Goal: Transaction & Acquisition: Purchase product/service

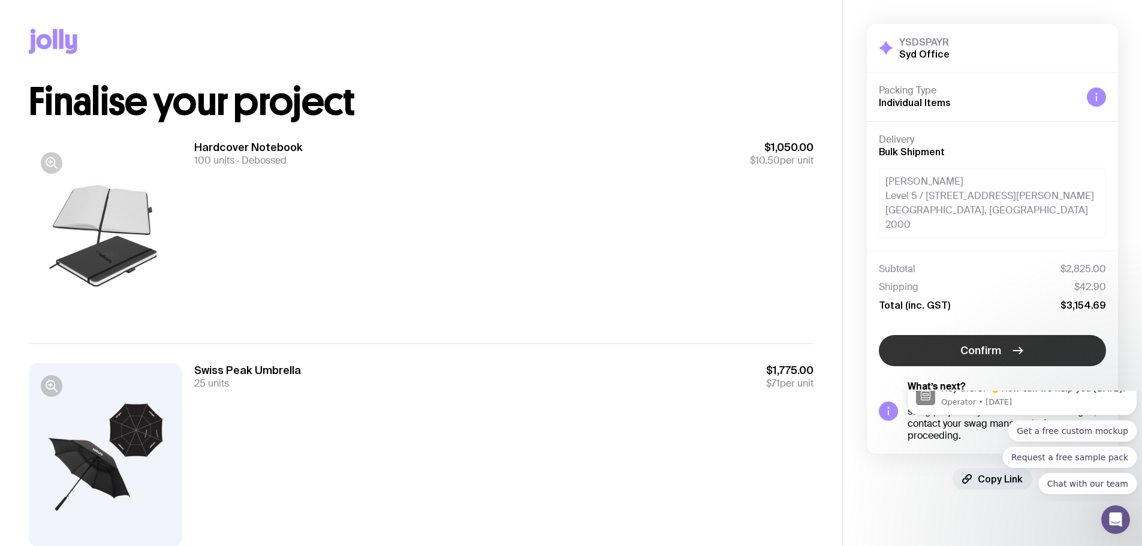
click at [1012, 343] on icon "button" at bounding box center [1017, 350] width 14 height 14
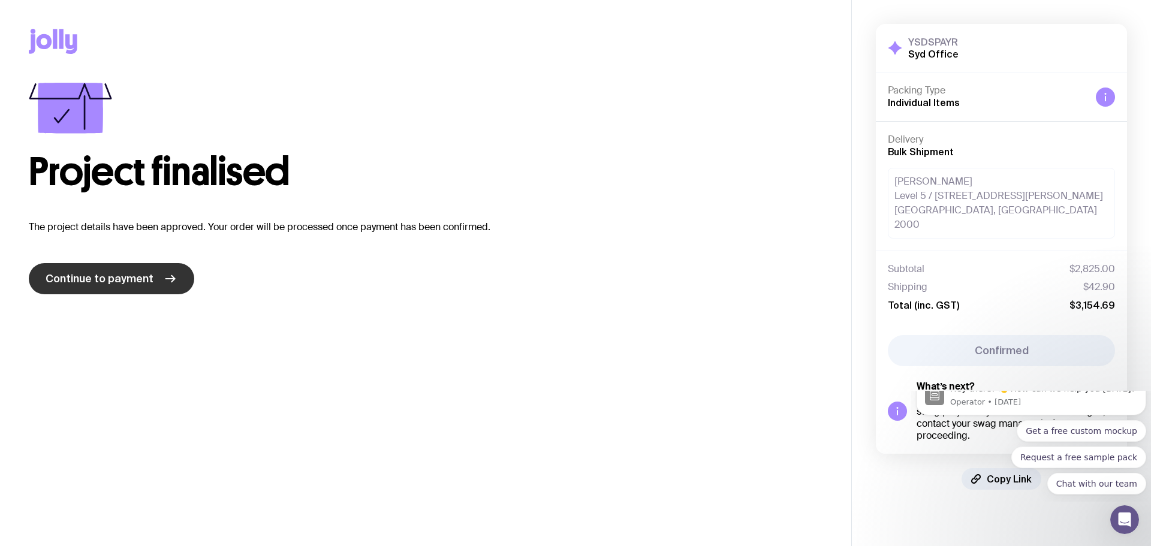
click at [141, 270] on link "Continue to payment" at bounding box center [111, 278] width 165 height 31
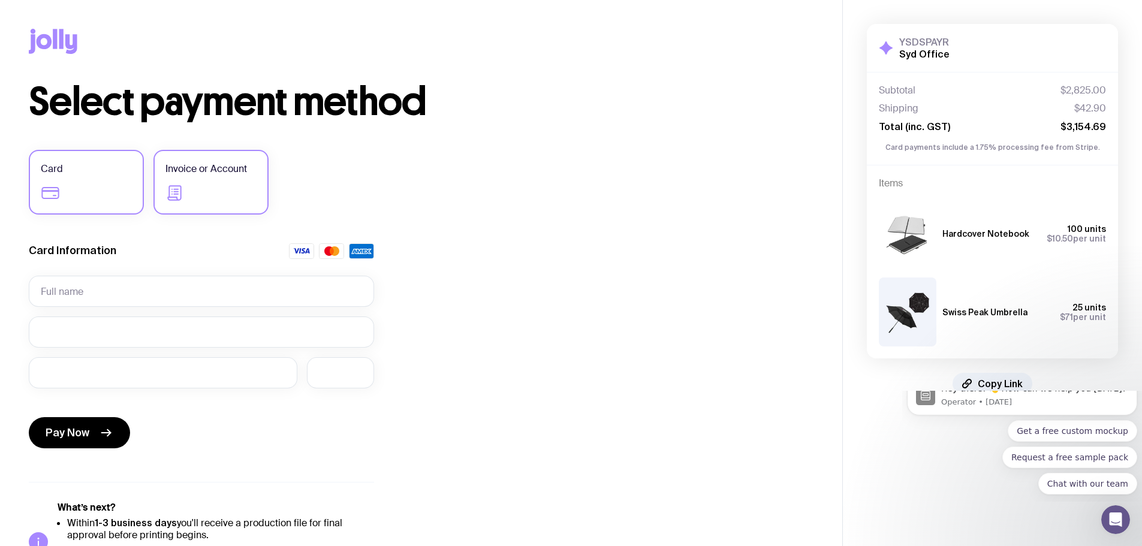
click at [176, 191] on icon at bounding box center [174, 192] width 14 height 15
click at [0, 0] on input "Invoice or Account" at bounding box center [0, 0] width 0 height 0
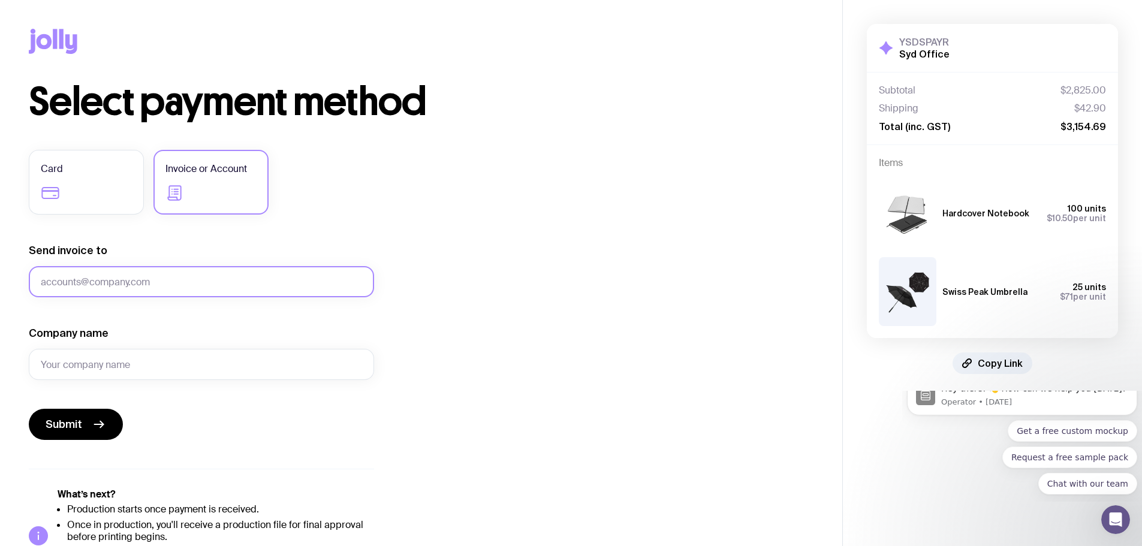
click at [165, 285] on input "Send invoice to" at bounding box center [201, 281] width 345 height 31
type input "[PERSON_NAME][EMAIL_ADDRESS][PERSON_NAME][DOMAIN_NAME]"
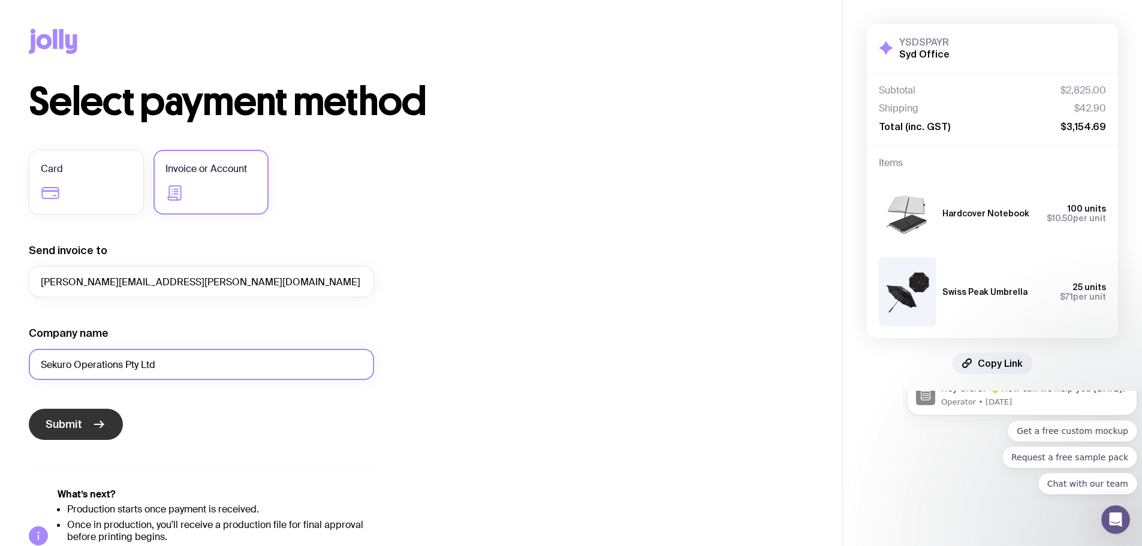
type input "Sekuro Operations Pty Ltd"
click at [85, 431] on button "Submit" at bounding box center [76, 424] width 94 height 31
